Goal: Check status: Check status

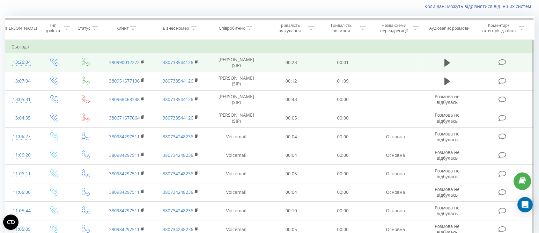
scroll to position [42, 0]
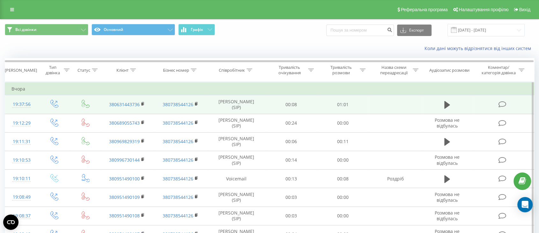
click at [455, 102] on td at bounding box center [446, 104] width 49 height 18
click at [447, 104] on icon at bounding box center [447, 105] width 6 height 8
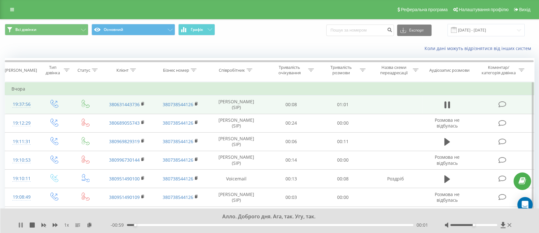
click at [20, 224] on icon at bounding box center [19, 225] width 1 height 5
click at [17, 223] on div "Алло. Доброго дня. Ага, так. Угу, так. 1 x - 00:59 00:02 00:02" at bounding box center [269, 220] width 539 height 25
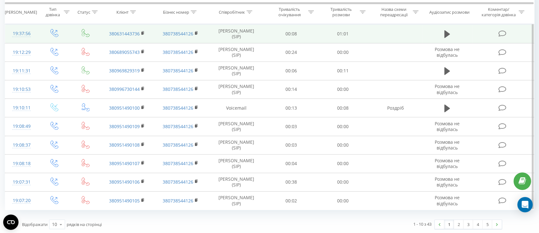
scroll to position [71, 0]
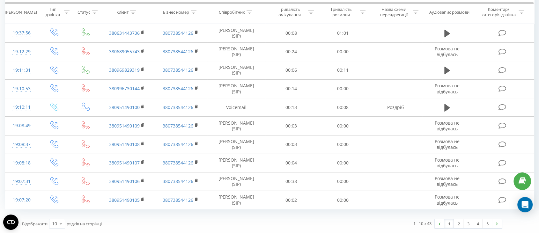
click at [449, 223] on link "1" at bounding box center [449, 223] width 10 height 9
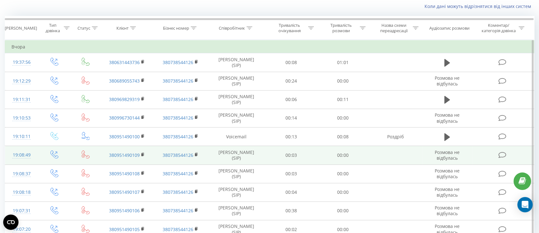
scroll to position [0, 0]
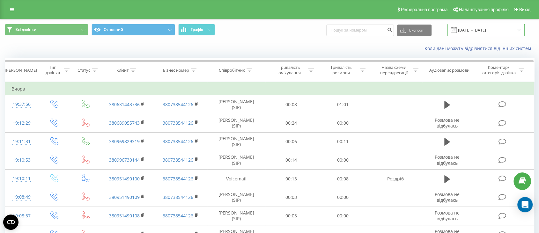
click at [479, 30] on input "[DATE] - [DATE]" at bounding box center [485, 30] width 77 height 12
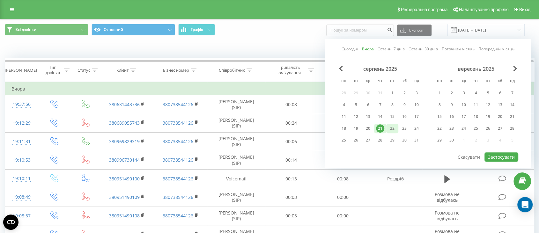
click at [393, 124] on div "22" at bounding box center [392, 128] width 8 height 8
click at [494, 153] on button "Застосувати" at bounding box center [501, 156] width 34 height 9
type input "[DATE] - [DATE]"
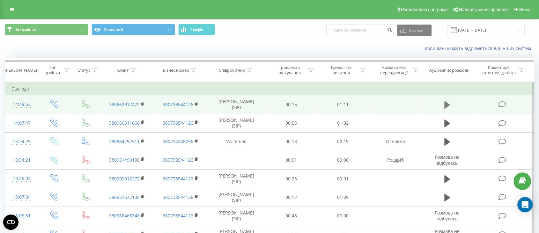
click at [449, 104] on icon at bounding box center [447, 105] width 6 height 8
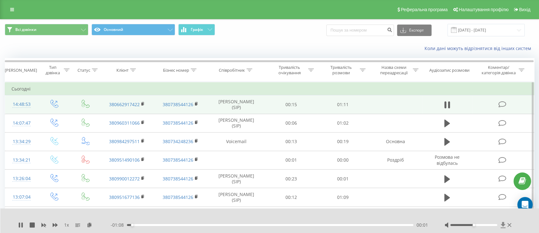
click at [501, 226] on icon at bounding box center [502, 225] width 5 height 6
click at [18, 225] on icon at bounding box center [20, 225] width 5 height 5
